Goal: Task Accomplishment & Management: Use online tool/utility

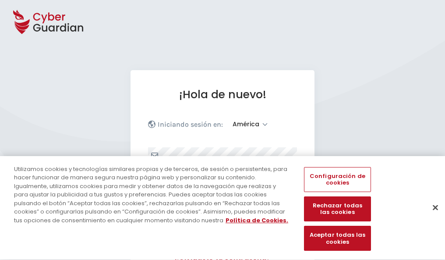
select select "América"
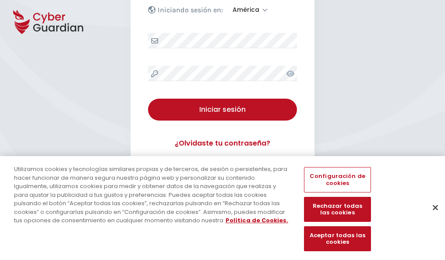
click at [431, 216] on button "Cerrar" at bounding box center [435, 207] width 19 height 19
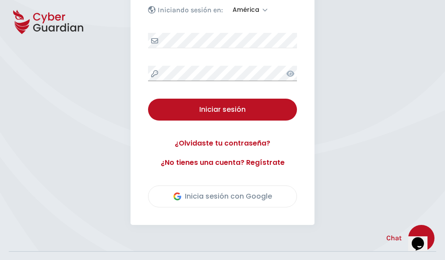
scroll to position [199, 0]
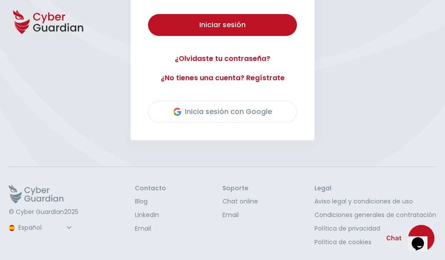
click at [148, 14] on button "Iniciar sesión" at bounding box center [222, 25] width 149 height 22
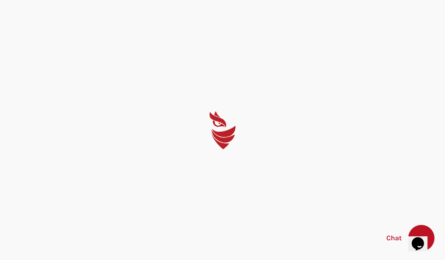
scroll to position [0, 0]
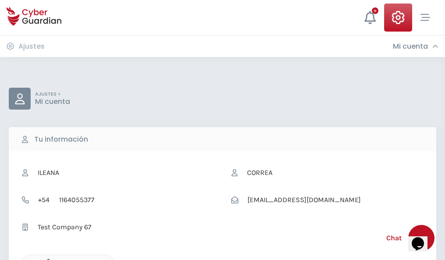
click at [46, 259] on icon "button" at bounding box center [45, 261] width 7 height 7
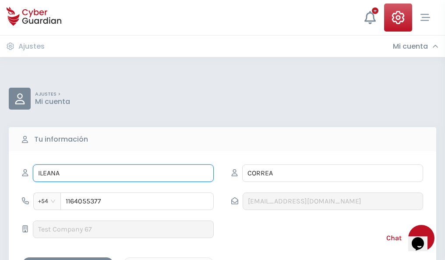
click at [123, 173] on input "ILEANA" at bounding box center [123, 173] width 181 height 18
type input "I"
type input "Febe"
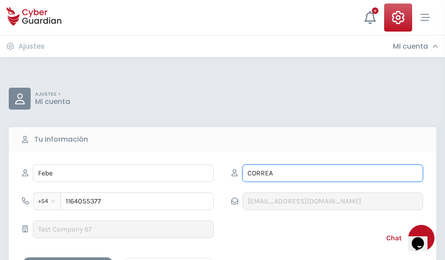
click at [332, 173] on input "CORREA" at bounding box center [332, 173] width 181 height 18
type input "C"
type input "Velázquez"
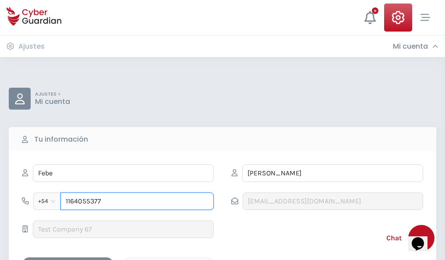
click at [137, 201] on input "1164055377" at bounding box center [136, 201] width 153 height 18
type input "1"
type input "4943192357"
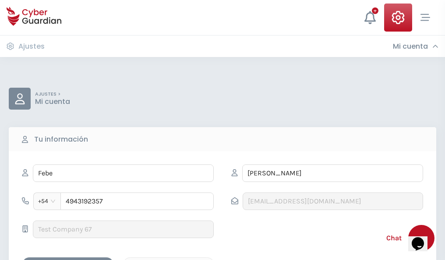
click at [169, 259] on div "Cancelar" at bounding box center [169, 264] width 78 height 11
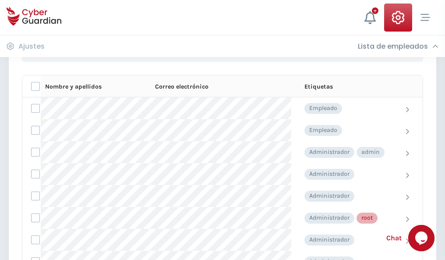
scroll to position [441, 0]
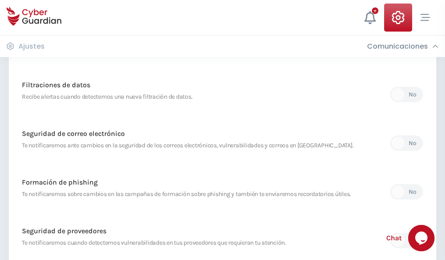
scroll to position [461, 0]
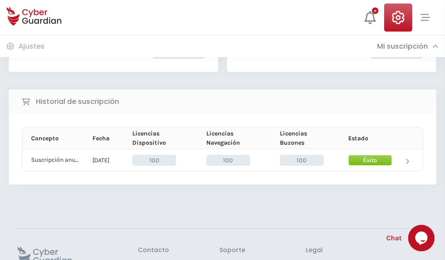
scroll to position [222, 0]
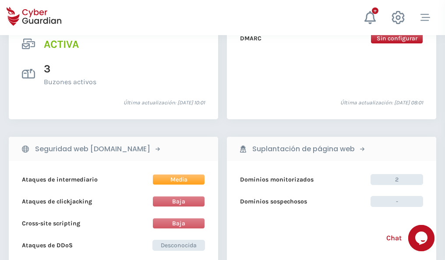
scroll to position [890, 0]
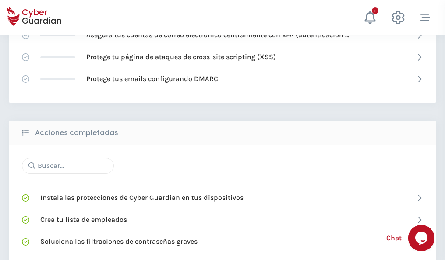
scroll to position [583, 0]
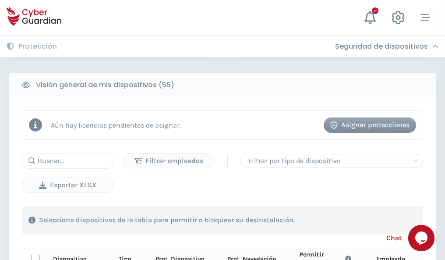
scroll to position [774, 0]
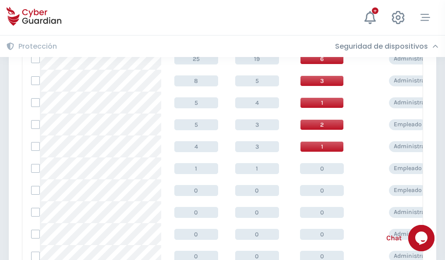
scroll to position [442, 0]
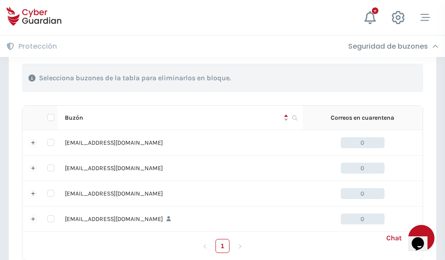
scroll to position [431, 0]
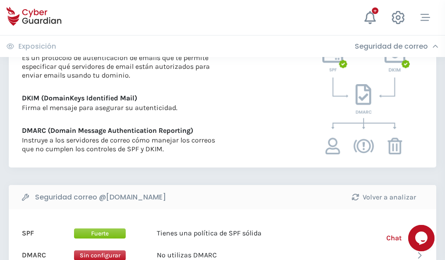
scroll to position [473, 0]
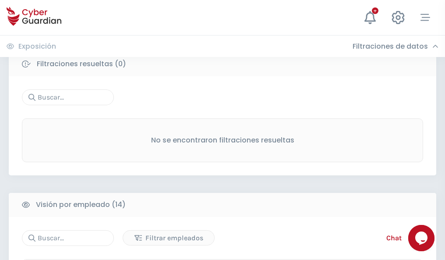
scroll to position [791, 0]
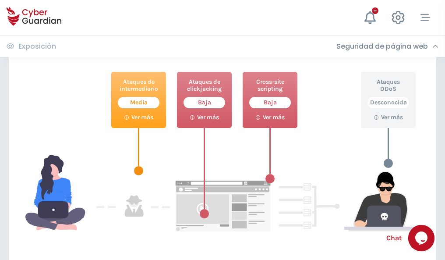
scroll to position [477, 0]
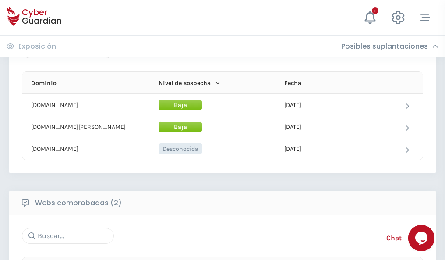
scroll to position [526, 0]
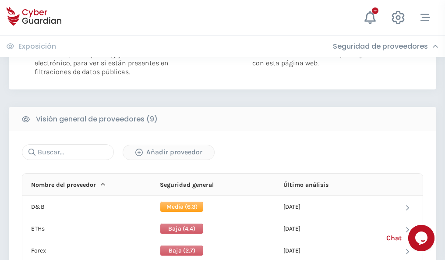
scroll to position [630, 0]
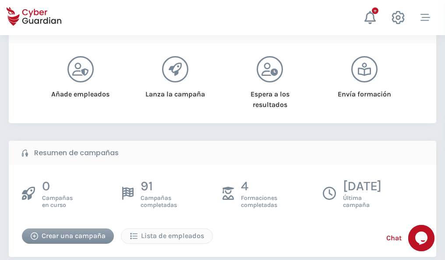
click at [68, 241] on div "Crear una campaña" at bounding box center [67, 235] width 79 height 11
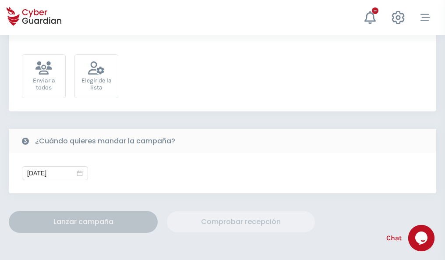
scroll to position [321, 0]
